Goal: Use online tool/utility: Utilize a website feature to perform a specific function

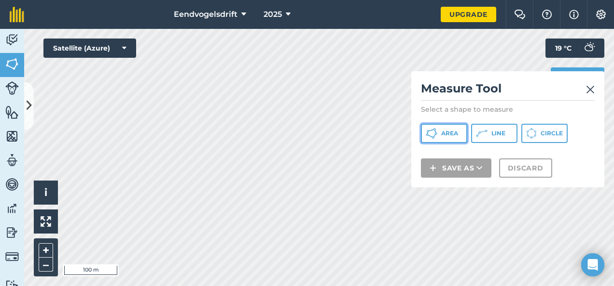
click at [445, 137] on button "Area" at bounding box center [444, 133] width 46 height 19
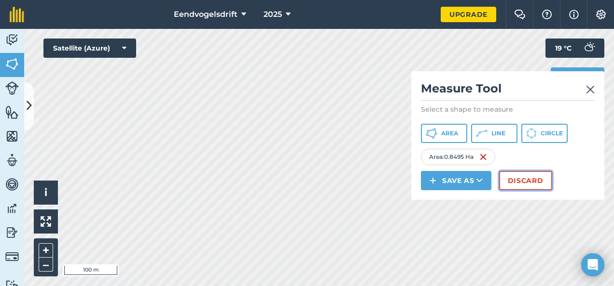
click at [523, 182] on button "Discard" at bounding box center [525, 180] width 53 height 19
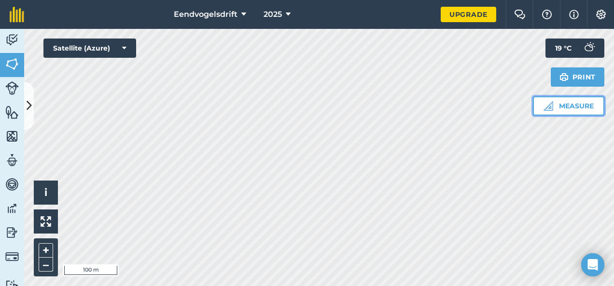
click at [587, 107] on button "Measure" at bounding box center [567, 105] width 71 height 19
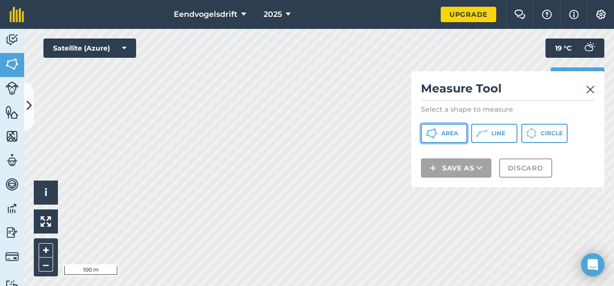
click at [462, 135] on button "Area" at bounding box center [444, 133] width 46 height 19
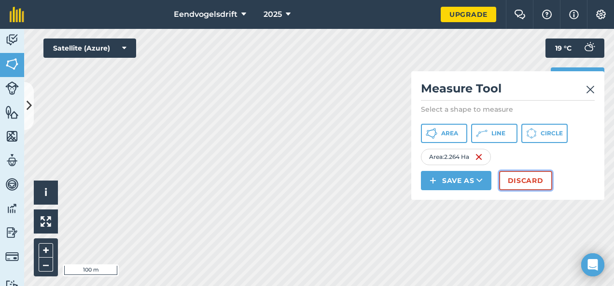
click at [534, 172] on button "Discard" at bounding box center [525, 180] width 53 height 19
